Goal: Navigation & Orientation: Go to known website

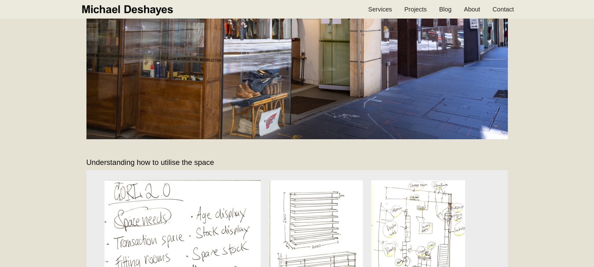
scroll to position [1672, 0]
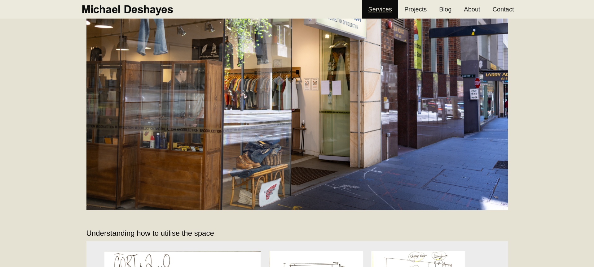
click at [375, 11] on link "Services" at bounding box center [380, 9] width 36 height 19
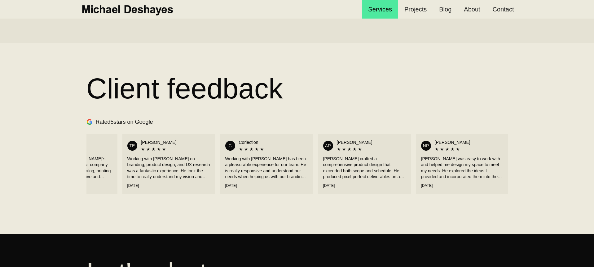
scroll to position [0, 63]
click at [256, 175] on div "Working with Mike has been a pleasurable experience for our team. He is really …" at bounding box center [265, 168] width 83 height 24
click at [248, 166] on div "Working with Mike has been a pleasurable experience for our team. He is really …" at bounding box center [265, 168] width 83 height 24
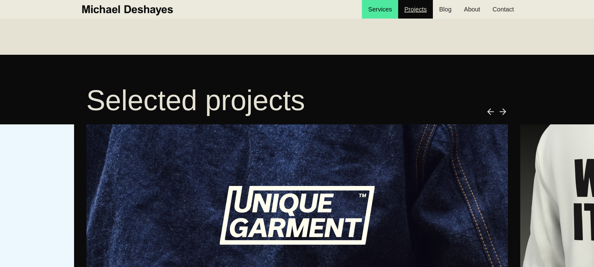
scroll to position [140, 0]
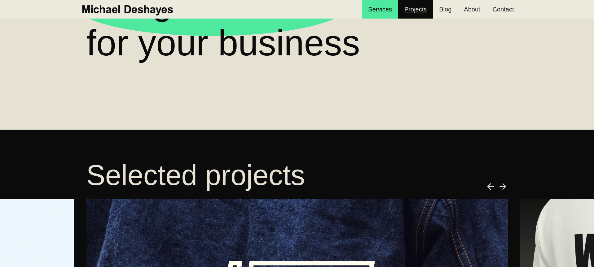
click at [410, 11] on link "Projects" at bounding box center [415, 9] width 35 height 19
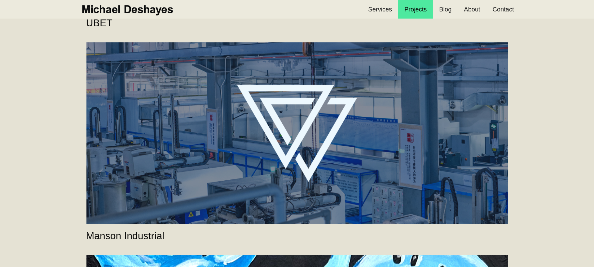
scroll to position [336, 0]
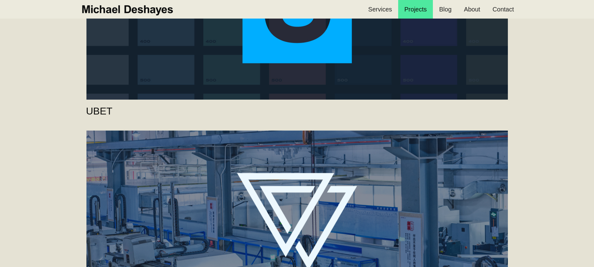
click at [248, 155] on link "Manson Industrial" at bounding box center [296, 222] width 421 height 182
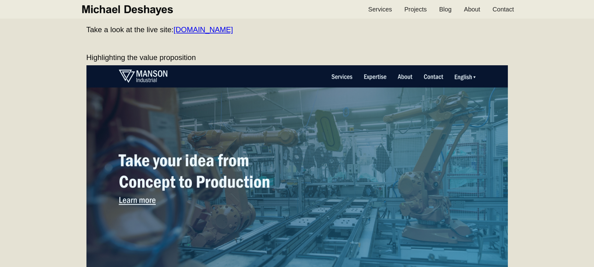
scroll to position [1634, 0]
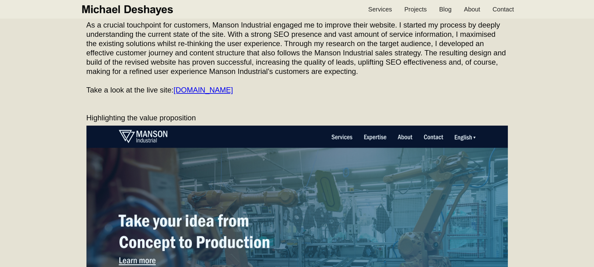
click at [233, 91] on link "www.mansonindustrial.com" at bounding box center [202, 90] width 59 height 8
